Goal: Task Accomplishment & Management: Manage account settings

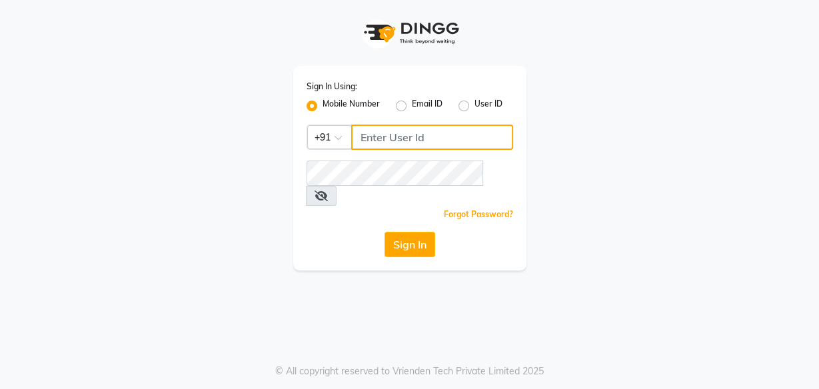
click at [387, 137] on input "Username" at bounding box center [432, 137] width 162 height 25
type input "9958297817"
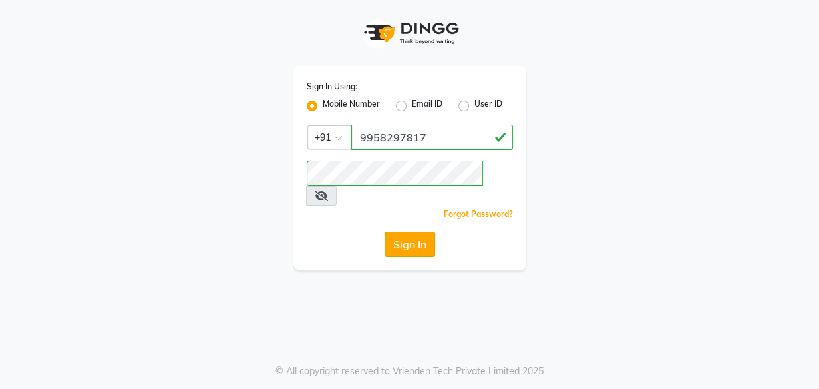
click at [418, 232] on button "Sign In" at bounding box center [410, 244] width 51 height 25
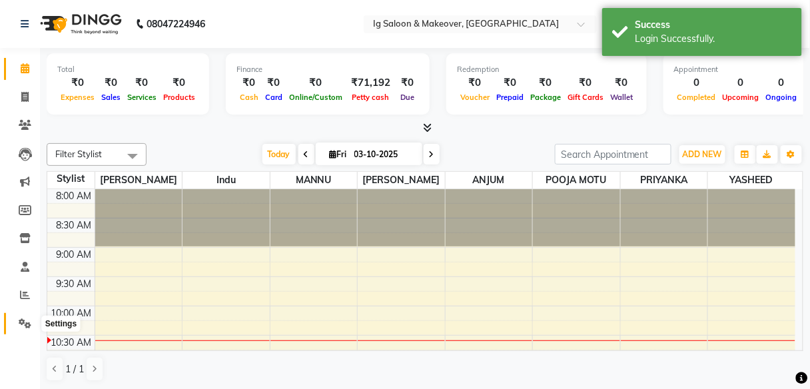
click at [26, 319] on icon at bounding box center [25, 324] width 13 height 10
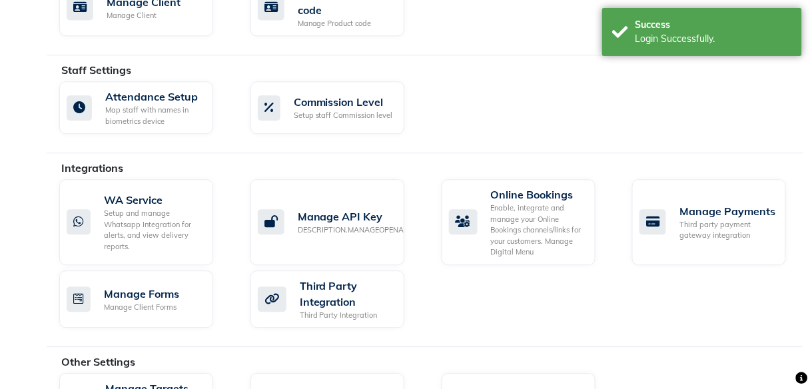
scroll to position [759, 0]
click at [141, 231] on div "Setup and manage Whatsapp Integration for alerts, and view delivery reports." at bounding box center [153, 230] width 99 height 44
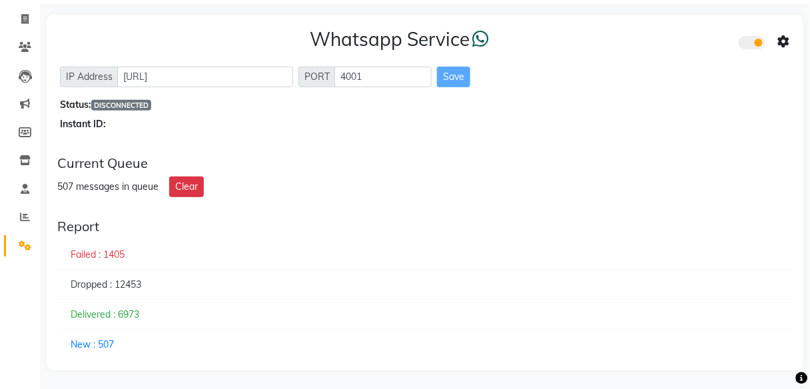
scroll to position [83, 0]
